Goal: Information Seeking & Learning: Compare options

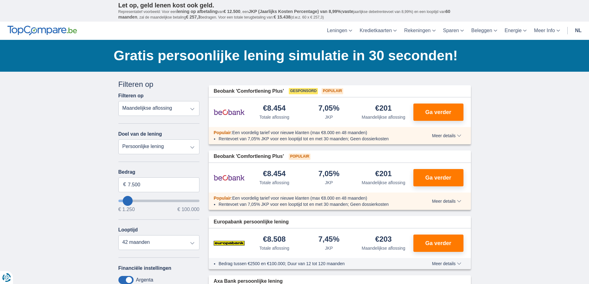
type input "39.250"
type input "39250"
click at [151, 201] on input "wantToBorrow" at bounding box center [158, 201] width 81 height 2
select select "120"
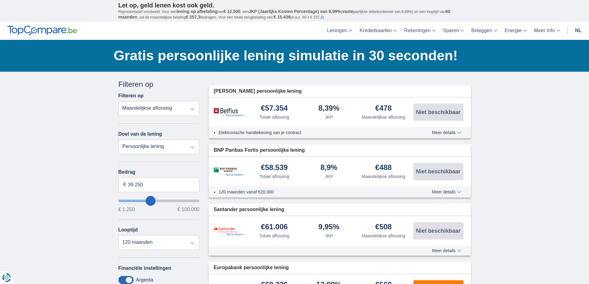
type input "24.250"
type input "24250"
click at [140, 200] on input "wantToBorrow" at bounding box center [158, 201] width 81 height 2
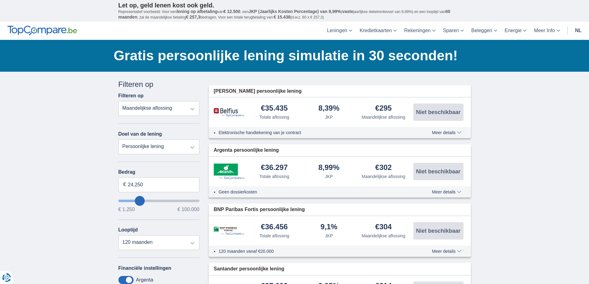
type input "16.250"
type input "16250"
select select "84"
type input "16250"
click at [134, 201] on input "wantToBorrow" at bounding box center [158, 201] width 81 height 2
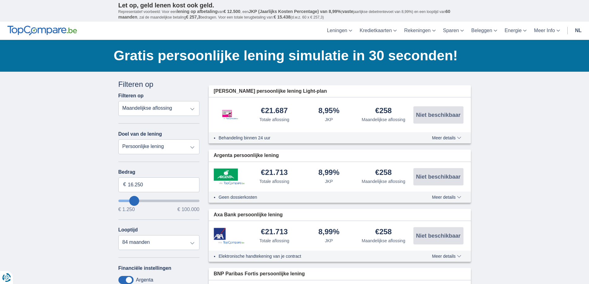
click at [139, 201] on input "wantToBorrow" at bounding box center [158, 201] width 81 height 2
type input "23.250"
type input "23250"
click at [139, 201] on input "wantToBorrow" at bounding box center [158, 201] width 81 height 2
select select "120"
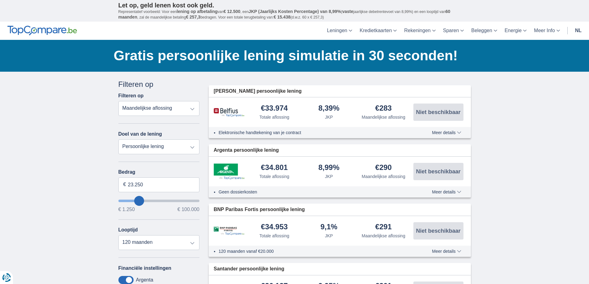
click at [134, 201] on input "wantToBorrow" at bounding box center [158, 201] width 81 height 2
type input "15.250"
type input "15250"
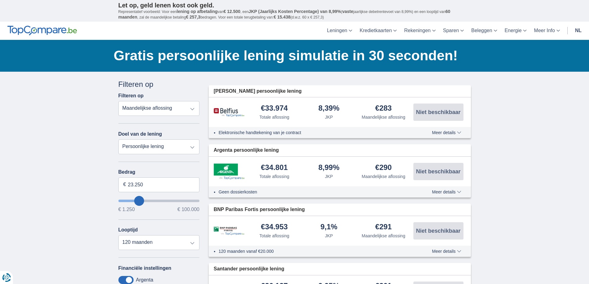
select select "84"
type input "15250"
click at [134, 201] on input "wantToBorrow" at bounding box center [158, 201] width 81 height 2
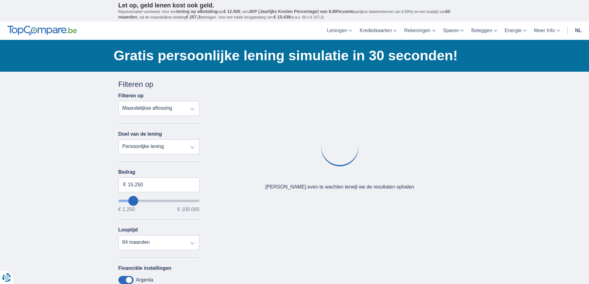
type input "16.250"
type input "16250"
type input "17.250"
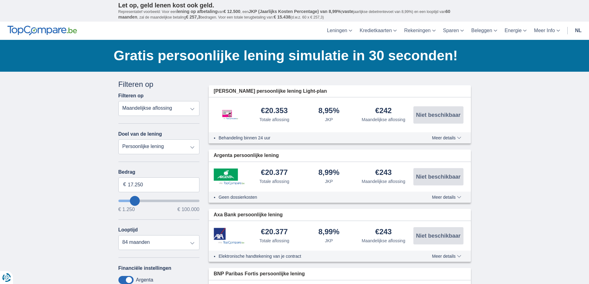
type input "17250"
type input "26.250"
type input "26250"
select select "120"
type input "26250"
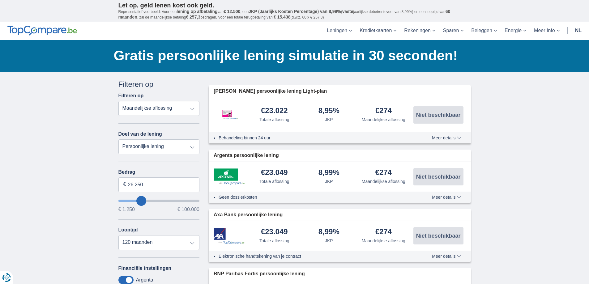
click at [141, 202] on input "wantToBorrow" at bounding box center [158, 201] width 81 height 2
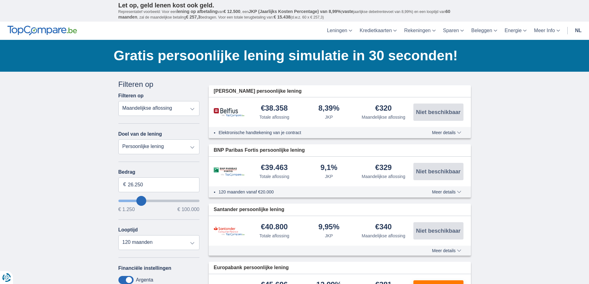
type input "19.250"
type input "19250"
select select "84"
type input "19250"
click at [136, 200] on input "wantToBorrow" at bounding box center [158, 201] width 81 height 2
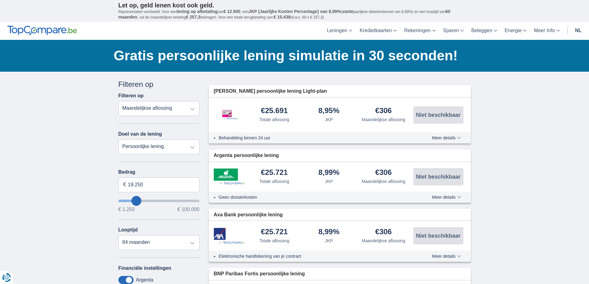
type input "22.250"
type input "22250"
type input "23.250"
type input "23250"
select select "120"
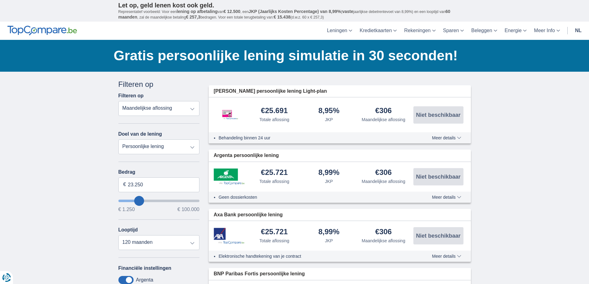
type input "23250"
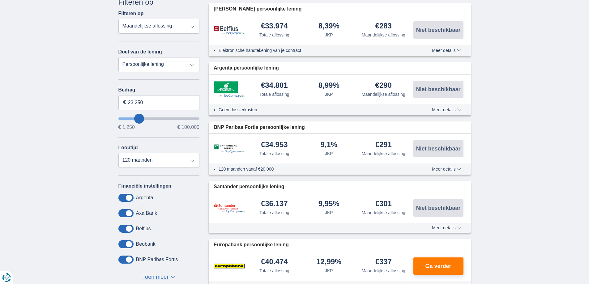
scroll to position [124, 0]
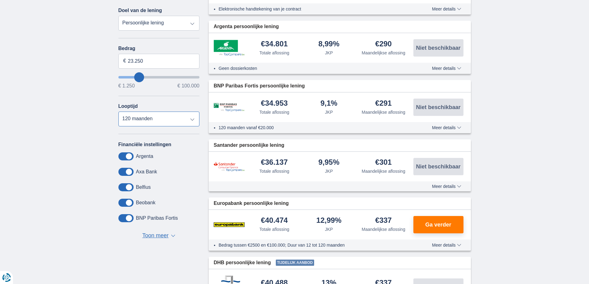
click at [193, 120] on select "12 maanden 18 maanden 24 maanden 30 maanden 36 maanden 42 maanden 48 maanden 60…" at bounding box center [158, 119] width 81 height 15
select select "60"
click at [118, 112] on select "12 maanden 18 maanden 24 maanden 30 maanden 36 maanden 42 maanden 48 maanden 60…" at bounding box center [158, 119] width 81 height 15
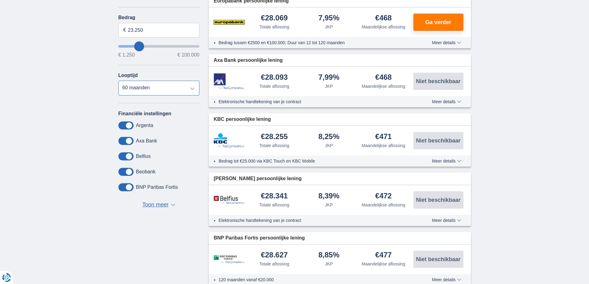
scroll to position [31, 0]
